Goal: Task Accomplishment & Management: Use online tool/utility

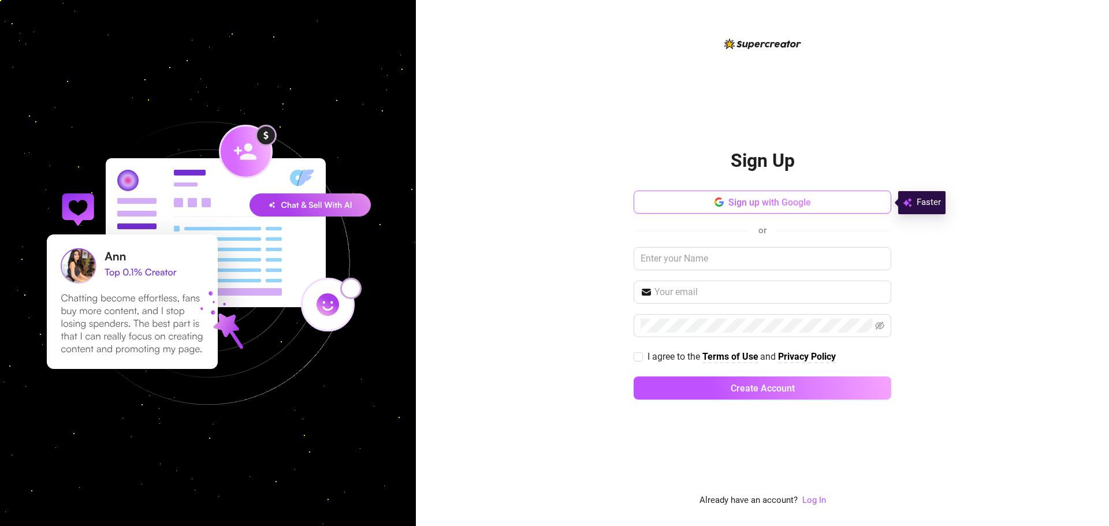
click at [756, 205] on span "Sign up with Google" at bounding box center [769, 202] width 83 height 11
click at [767, 201] on span "Sign up with Google" at bounding box center [769, 202] width 83 height 11
click at [810, 504] on link "Log In" at bounding box center [814, 500] width 24 height 10
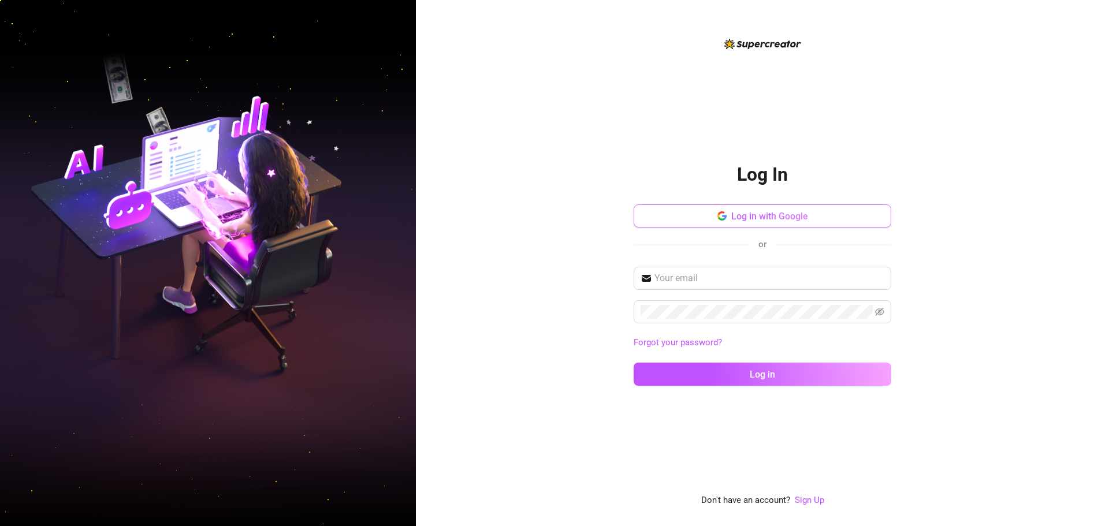
click at [756, 217] on span "Log in with Google" at bounding box center [769, 216] width 77 height 11
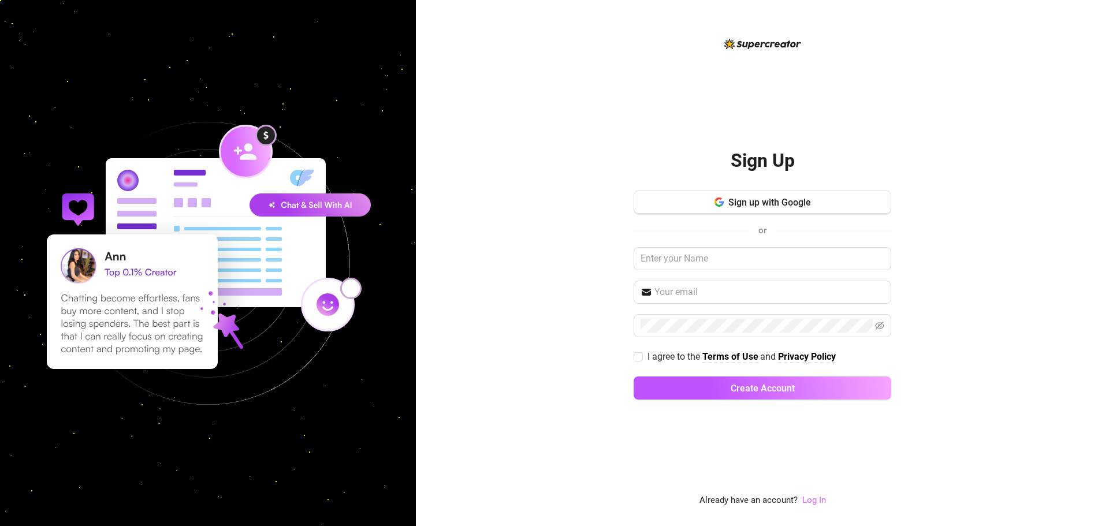
click at [822, 500] on link "Log In" at bounding box center [814, 500] width 24 height 10
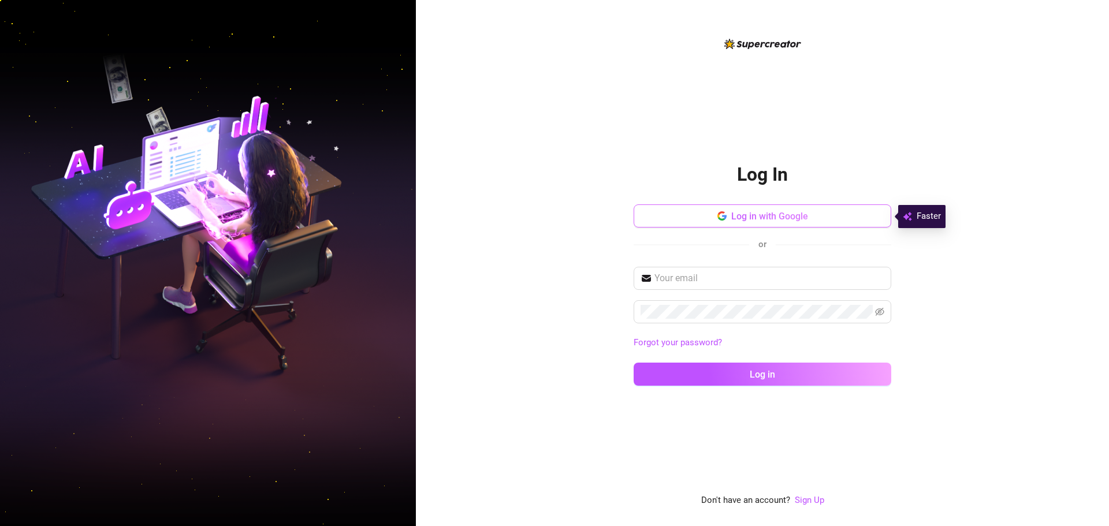
click at [763, 222] on button "Log in with Google" at bounding box center [763, 216] width 258 height 23
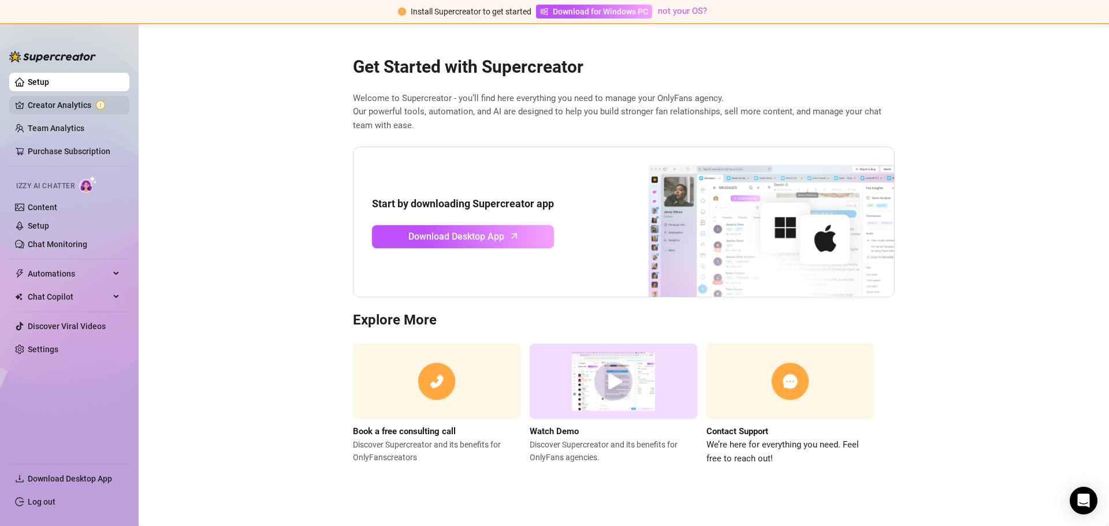
click at [72, 107] on link "Creator Analytics" at bounding box center [74, 105] width 92 height 18
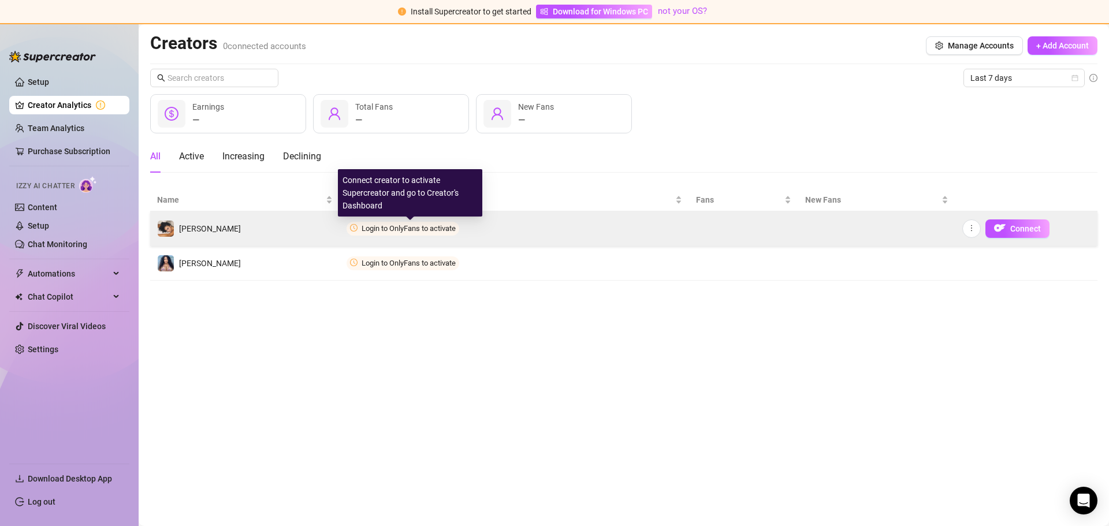
click at [367, 228] on span "Login to OnlyFans to activate" at bounding box center [409, 228] width 94 height 9
